Goal: Information Seeking & Learning: Find contact information

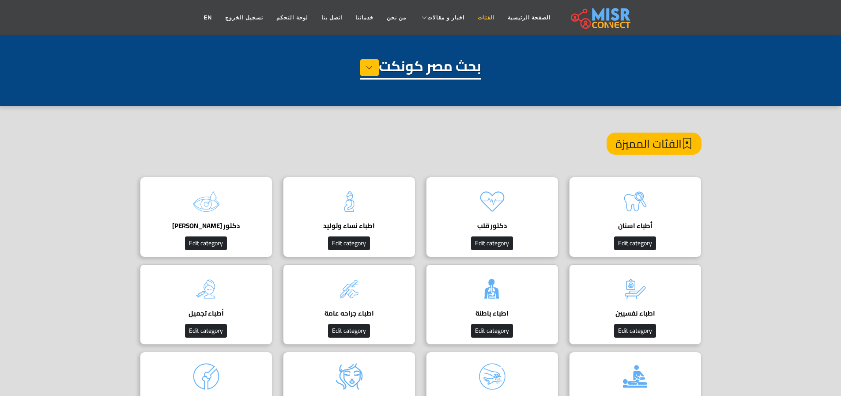
click at [472, 21] on link "الفئات" at bounding box center [486, 17] width 30 height 17
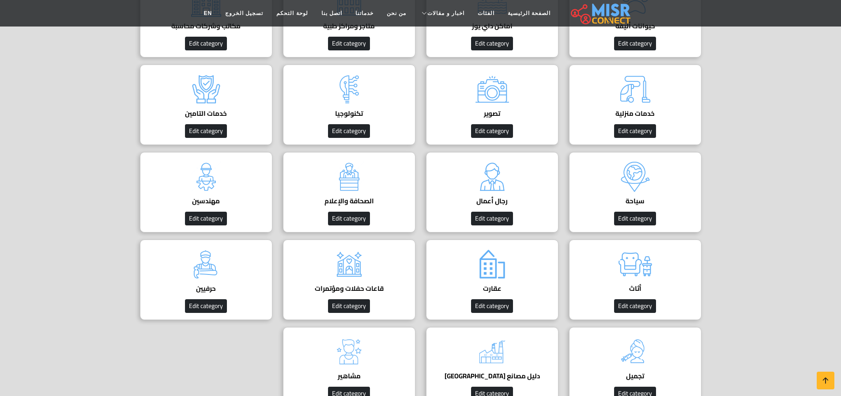
scroll to position [360, 0]
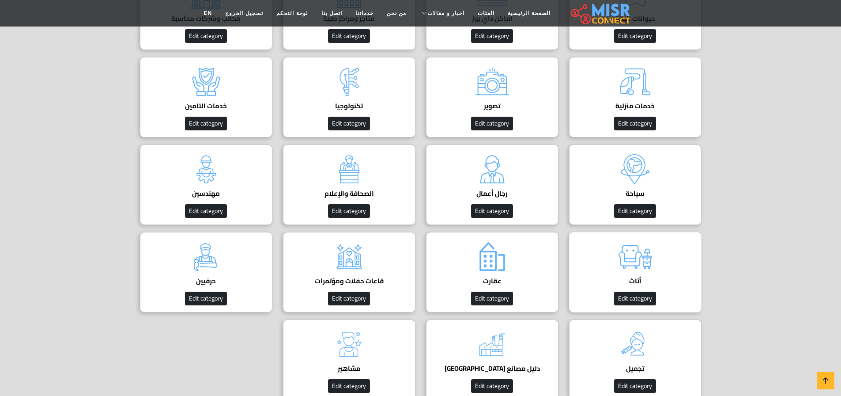
click at [619, 258] on img at bounding box center [635, 256] width 35 height 35
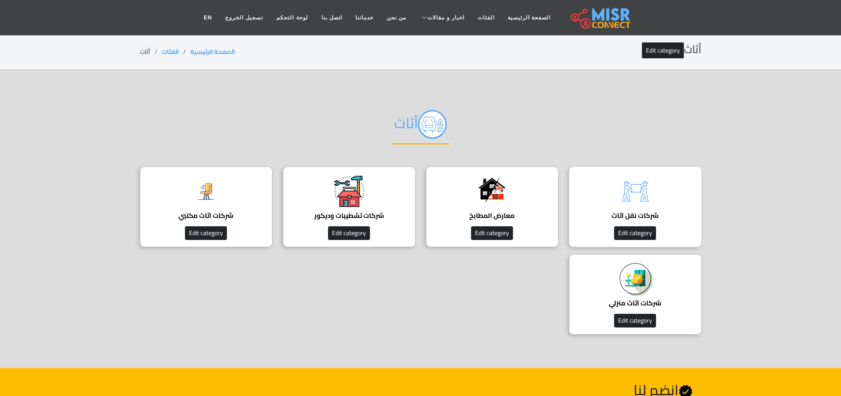
click at [639, 195] on img at bounding box center [635, 191] width 35 height 35
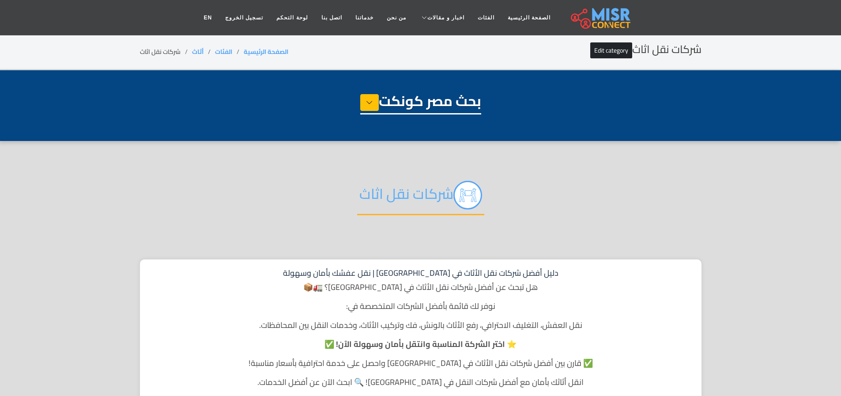
select select "******"
select select "**********"
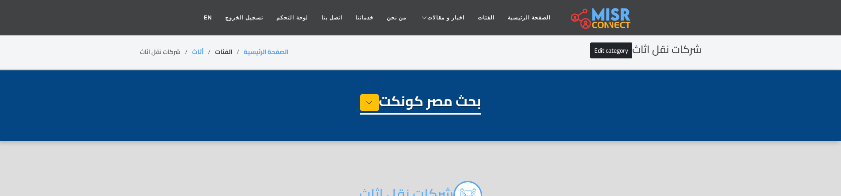
click at [222, 54] on link "الفئات" at bounding box center [223, 51] width 17 height 11
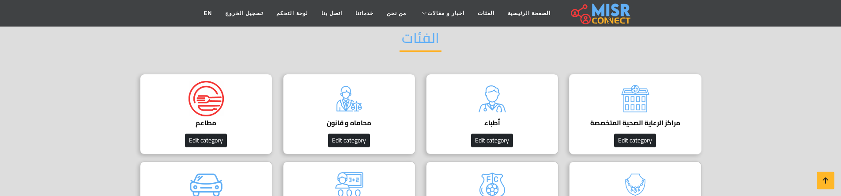
scroll to position [82, 0]
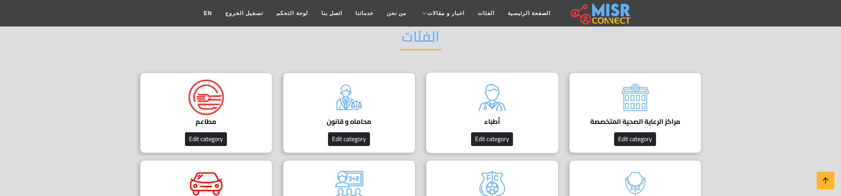
click at [497, 100] on img at bounding box center [492, 97] width 35 height 35
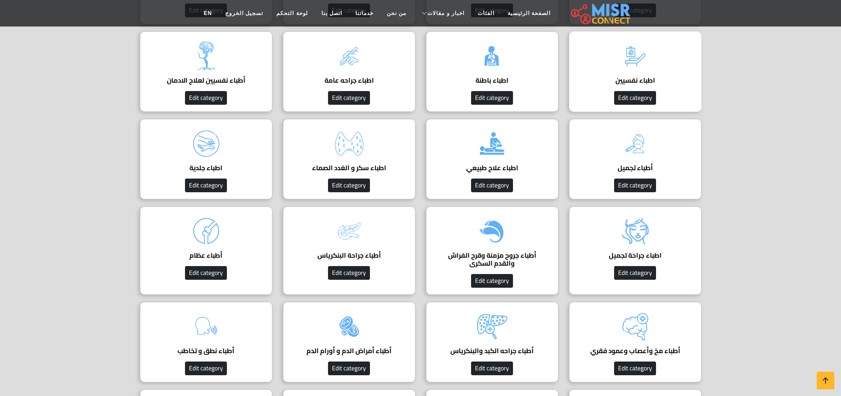
scroll to position [211, 0]
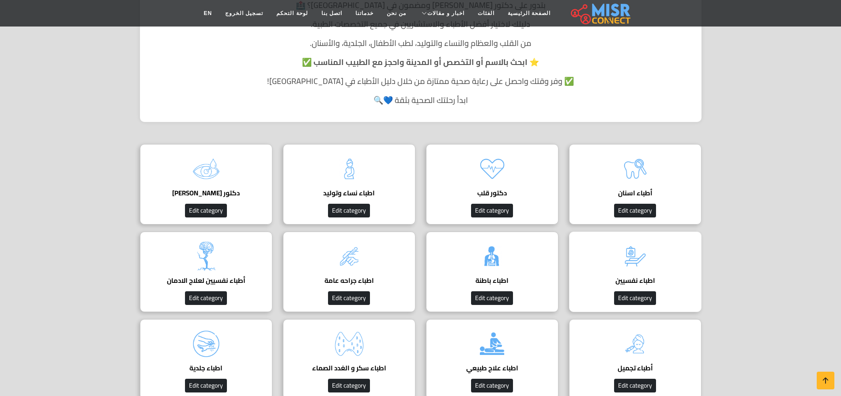
click at [646, 195] on img at bounding box center [635, 256] width 35 height 35
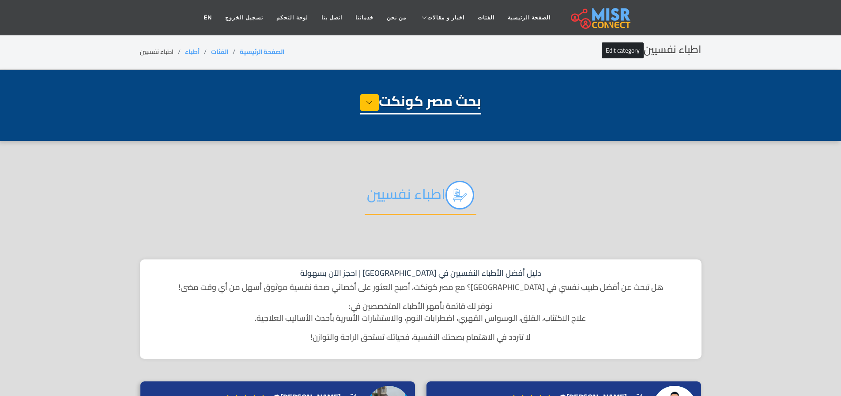
select select "*****"
select select "**********"
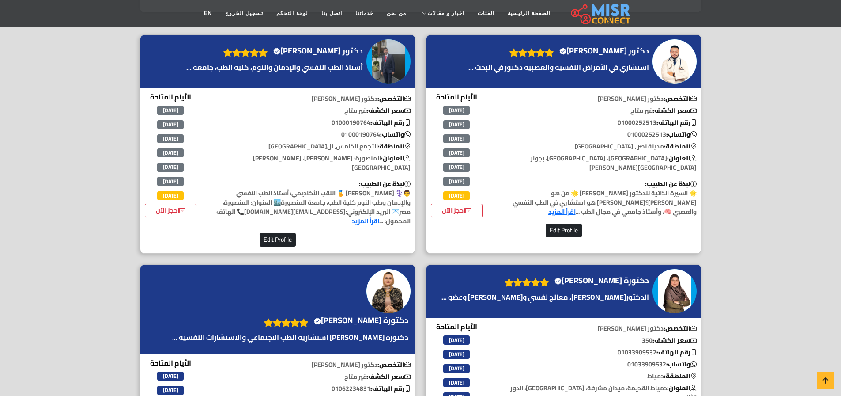
scroll to position [345, 0]
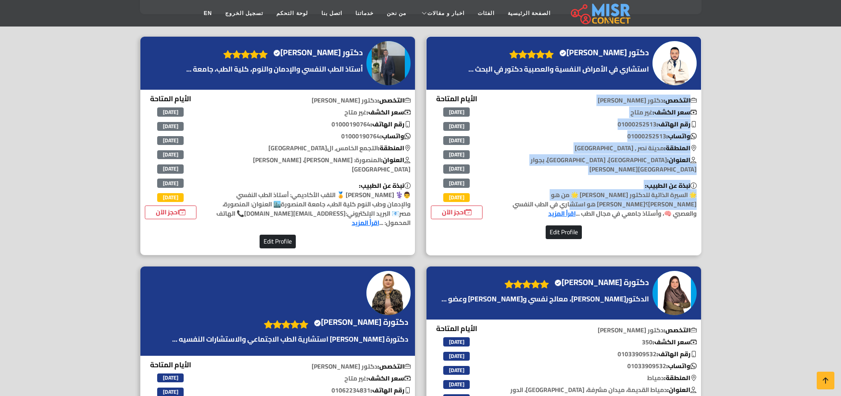
drag, startPoint x: 694, startPoint y: 94, endPoint x: 498, endPoint y: 189, distance: 217.7
click at [498, 189] on div "التخصص: دكتور نفسي سعر الكشف: غير متاح رقم الهاتف: 01000252513 واتساب: 01000252…" at bounding box center [600, 159] width 214 height 132
click at [604, 56] on h4 "دكتور عبدالله حسني Verified account" at bounding box center [605, 53] width 90 height 10
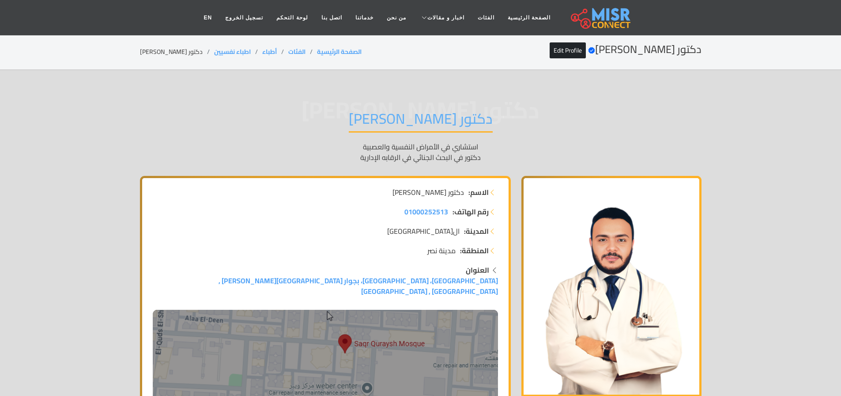
drag, startPoint x: 482, startPoint y: 119, endPoint x: 366, endPoint y: 118, distance: 116.6
click at [366, 118] on div "دكتور عبدالله حسني دكتور عبدالله حسني استشاري في الأمراض النفسية والعصبية دكتور…" at bounding box center [421, 136] width 562 height 79
click at [483, 110] on span "دكتور عبدالله حسني" at bounding box center [421, 110] width 562 height 0
click at [500, 110] on span "دكتور عبدالله حسني" at bounding box center [421, 110] width 562 height 0
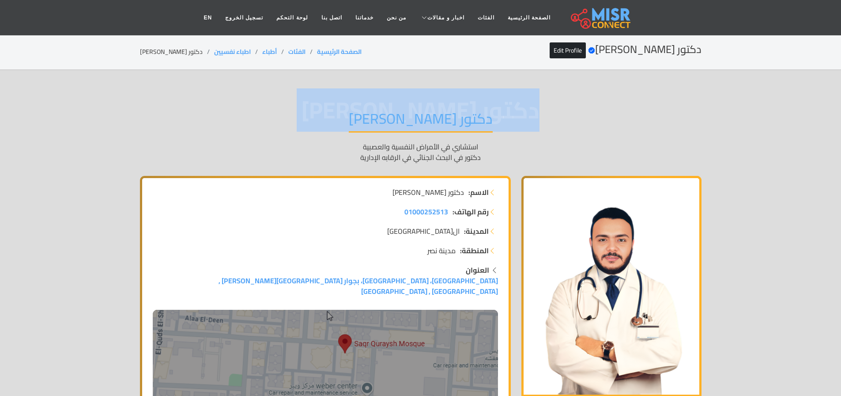
click at [500, 110] on span "دكتور عبدالله حسني" at bounding box center [421, 110] width 562 height 0
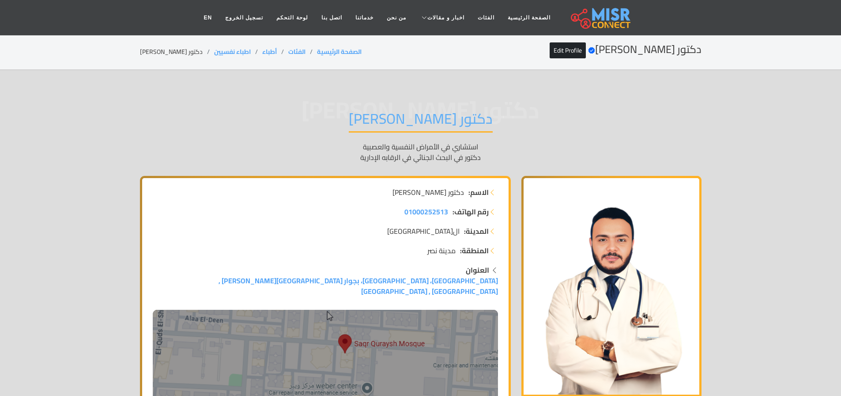
click at [440, 145] on p "استشاري في الأمراض النفسية والعصبية دكتور في البحث الجنائي في الرقابه الإدارية" at bounding box center [421, 151] width 562 height 21
click at [412, 156] on p "استشاري في الأمراض النفسية والعصبية دكتور في البحث الجنائي في الرقابه الإدارية" at bounding box center [421, 151] width 562 height 21
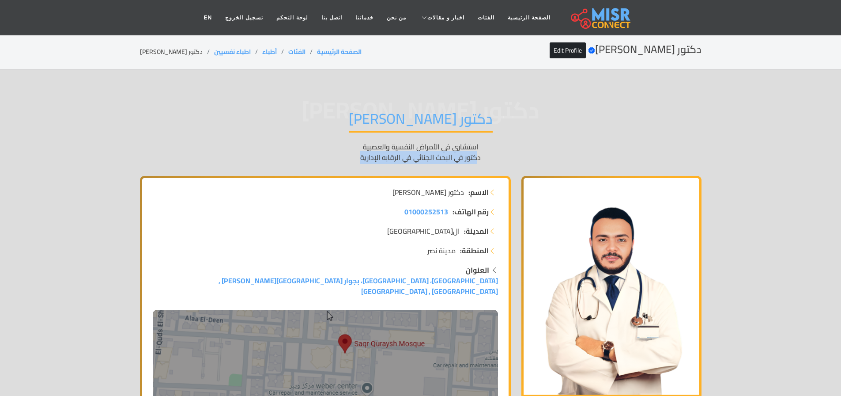
click at [412, 156] on p "استشاري في الأمراض النفسية والعصبية دكتور في البحث الجنائي في الرقابه الإدارية" at bounding box center [421, 151] width 562 height 21
click at [345, 110] on span "دكتور عبدالله حسني" at bounding box center [421, 110] width 562 height 0
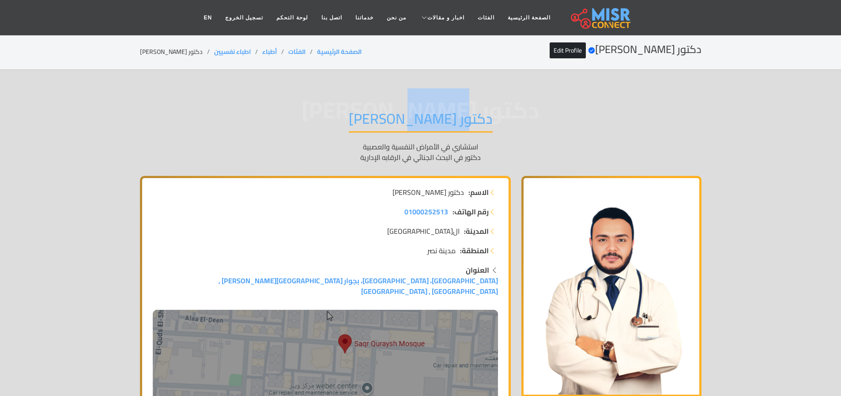
click at [345, 110] on span "دكتور عبدالله حسني" at bounding box center [421, 110] width 562 height 0
click at [504, 110] on span "دكتور عبدالله حسني" at bounding box center [421, 110] width 562 height 0
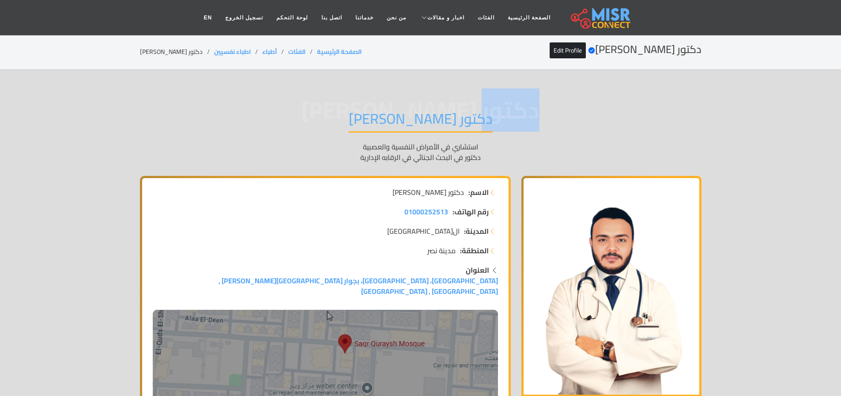
click at [504, 110] on span "دكتور عبدالله حسني" at bounding box center [421, 110] width 562 height 0
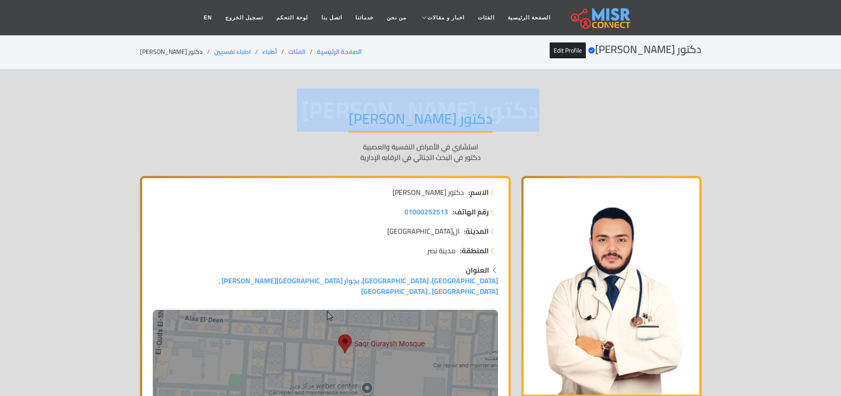
click at [504, 110] on span "دكتور عبدالله حسني" at bounding box center [421, 110] width 562 height 0
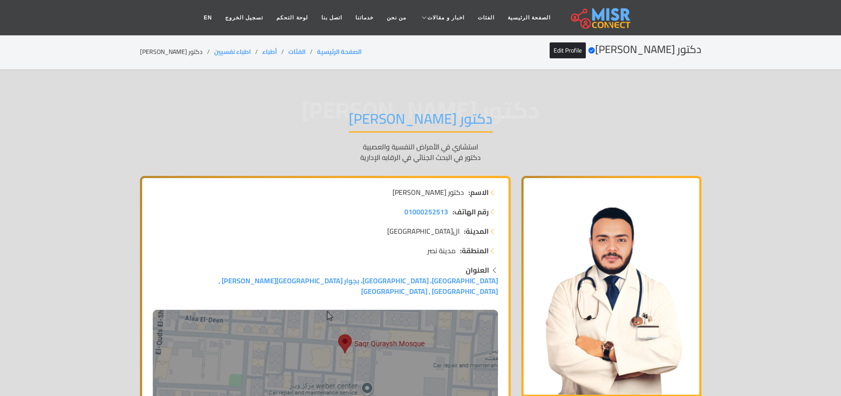
click at [432, 123] on h1 "دكتور عبدالله حسني" at bounding box center [421, 121] width 144 height 23
click at [511, 110] on span "دكتور عبدالله حسني" at bounding box center [421, 110] width 562 height 0
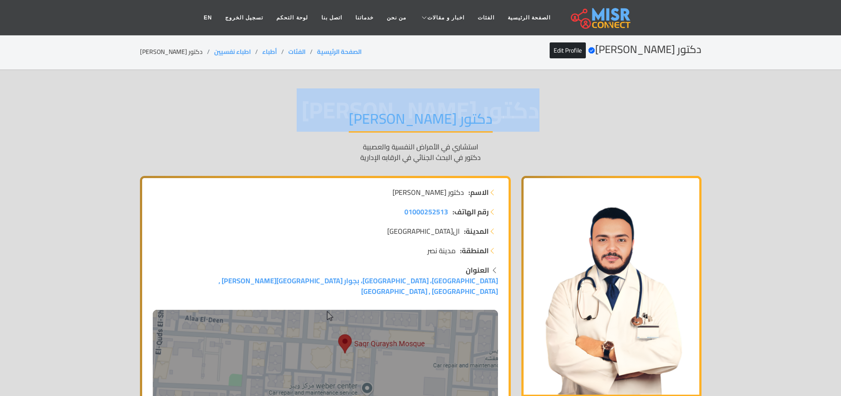
click at [511, 110] on span "دكتور عبدالله حسني" at bounding box center [421, 110] width 562 height 0
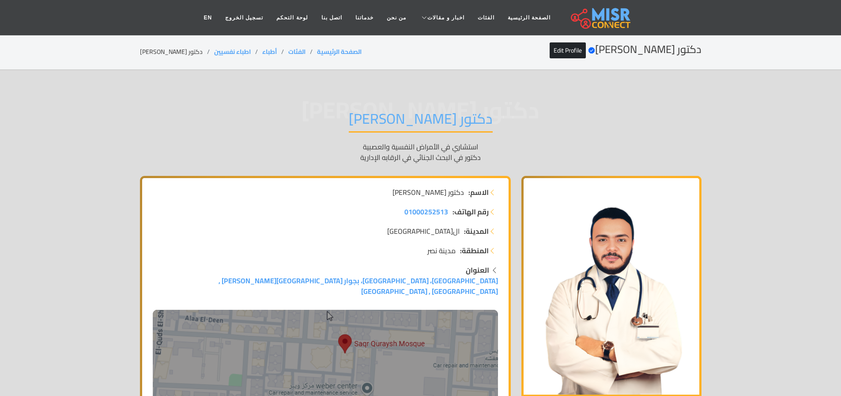
click at [440, 122] on h1 "دكتور عبدالله حسني" at bounding box center [421, 121] width 144 height 23
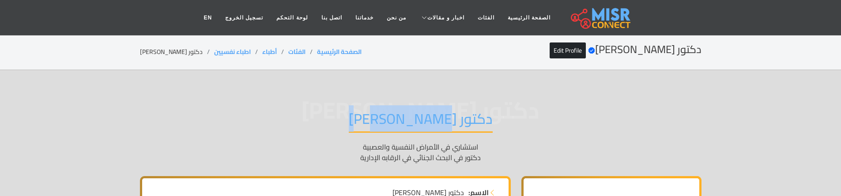
click at [418, 111] on h1 "دكتور عبدالله حسني" at bounding box center [421, 121] width 144 height 23
drag, startPoint x: 477, startPoint y: 119, endPoint x: 366, endPoint y: 129, distance: 112.2
click at [366, 129] on h1 "دكتور عبدالله حسني" at bounding box center [421, 121] width 144 height 23
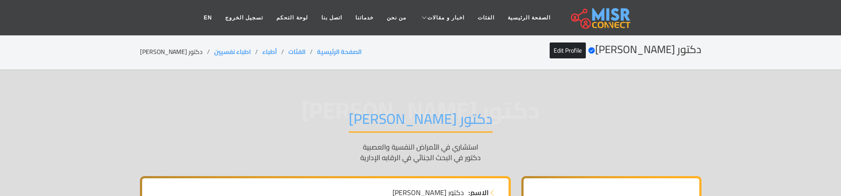
click at [498, 110] on span "دكتور عبدالله حسني" at bounding box center [421, 110] width 562 height 0
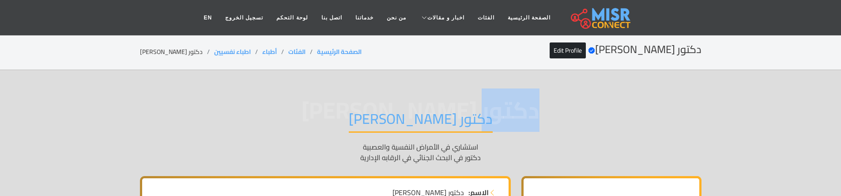
click at [498, 110] on span "دكتور عبدالله حسني" at bounding box center [421, 110] width 562 height 0
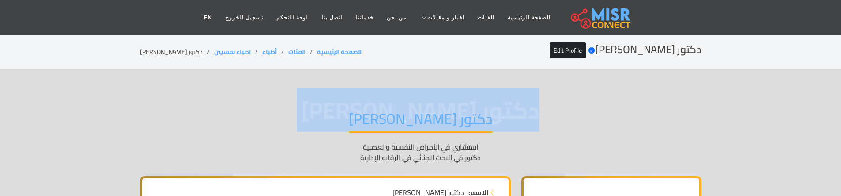
click at [498, 110] on span "دكتور عبدالله حسني" at bounding box center [421, 110] width 562 height 0
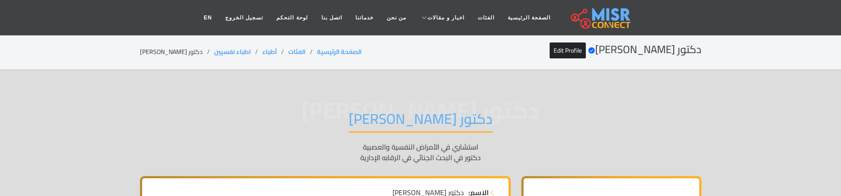
click at [498, 110] on span "دكتور عبدالله حسني" at bounding box center [421, 110] width 562 height 0
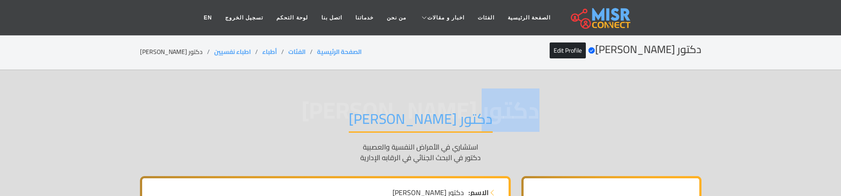
click at [498, 110] on span "دكتور عبدالله حسني" at bounding box center [421, 110] width 562 height 0
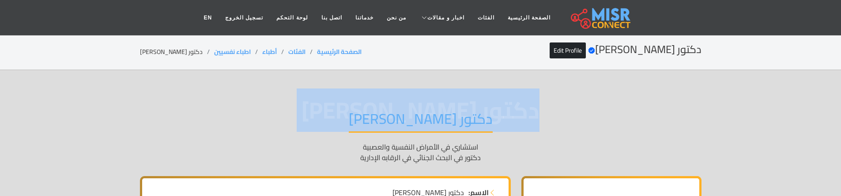
click at [498, 110] on span "دكتور عبدالله حسني" at bounding box center [421, 110] width 562 height 0
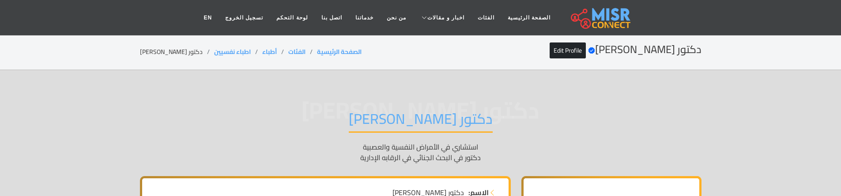
click at [447, 126] on h1 "دكتور عبدالله حسني" at bounding box center [421, 121] width 144 height 23
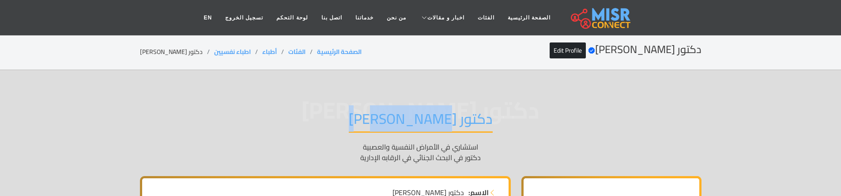
click at [447, 126] on h1 "دكتور عبدالله حسني" at bounding box center [421, 121] width 144 height 23
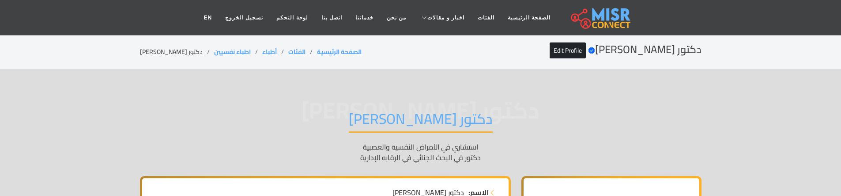
click at [500, 110] on span "دكتور عبدالله حسني" at bounding box center [421, 110] width 562 height 0
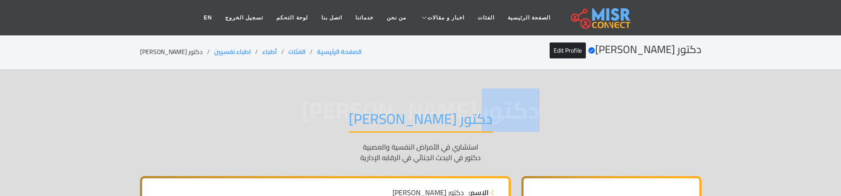
click at [500, 110] on span "دكتور عبدالله حسني" at bounding box center [421, 110] width 562 height 0
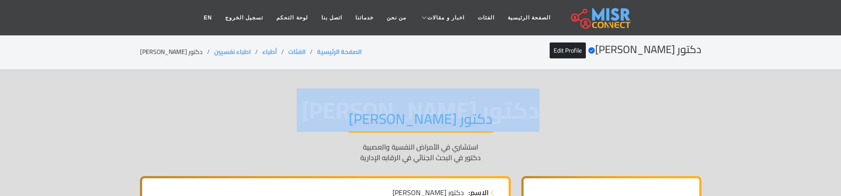
click at [500, 110] on span "دكتور عبدالله حسني" at bounding box center [421, 110] width 562 height 0
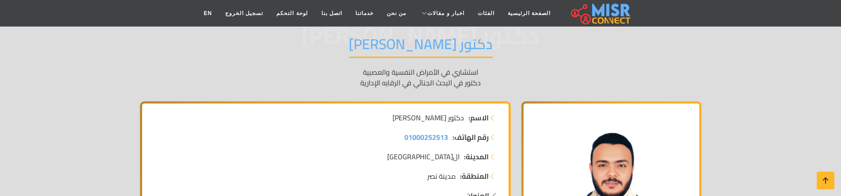
scroll to position [73, 0]
click at [446, 121] on span "دكتور عبدالله حسني" at bounding box center [429, 119] width 72 height 11
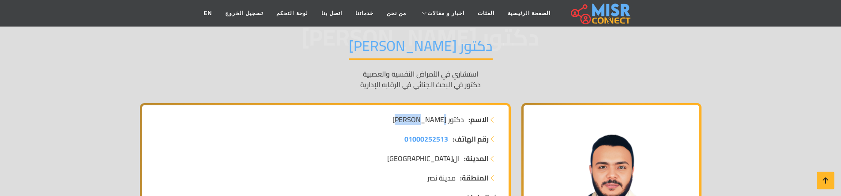
click at [446, 121] on span "دكتور عبدالله حسني" at bounding box center [429, 119] width 72 height 11
click at [423, 54] on h1 "دكتور عبدالله حسني" at bounding box center [421, 48] width 144 height 23
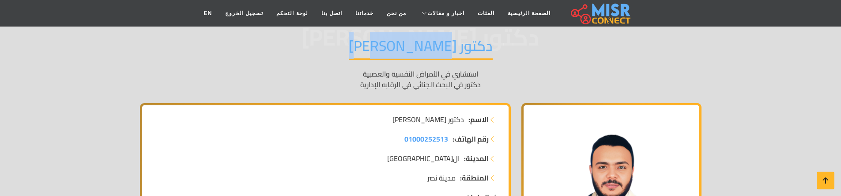
click at [423, 54] on h1 "دكتور عبدالله حسني" at bounding box center [421, 48] width 144 height 23
copy div "دكتور عبدالله حسني"
